Goal: Check status: Check status

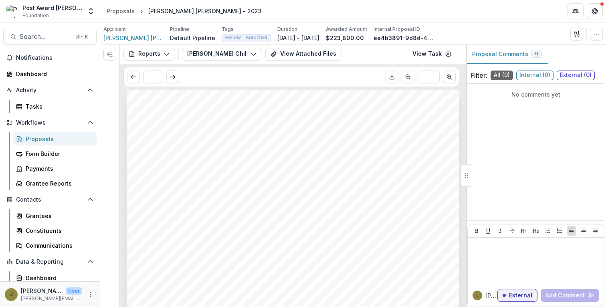
click at [38, 142] on div "Proposals" at bounding box center [58, 139] width 64 height 8
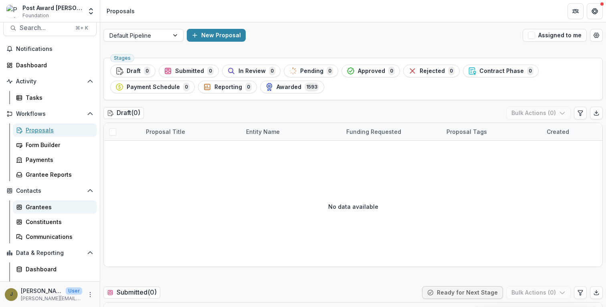
scroll to position [10, 0]
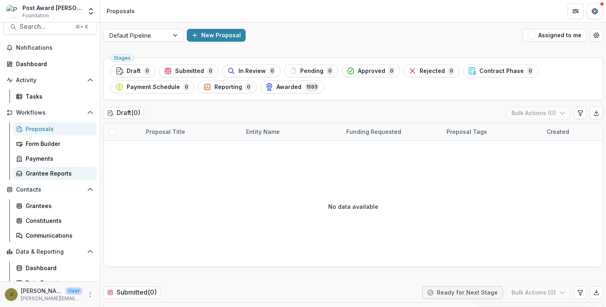
click at [44, 177] on div "Grantee Reports" at bounding box center [58, 173] width 64 height 8
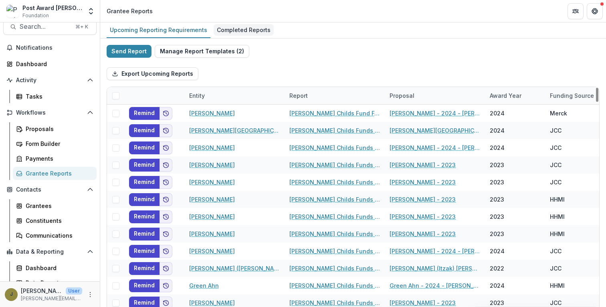
click at [251, 27] on div "Completed Reports" at bounding box center [243, 30] width 60 height 12
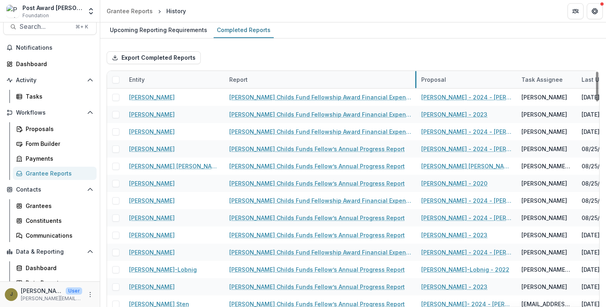
drag, startPoint x: 323, startPoint y: 82, endPoint x: 415, endPoint y: 86, distance: 91.8
